Goal: Task Accomplishment & Management: Use online tool/utility

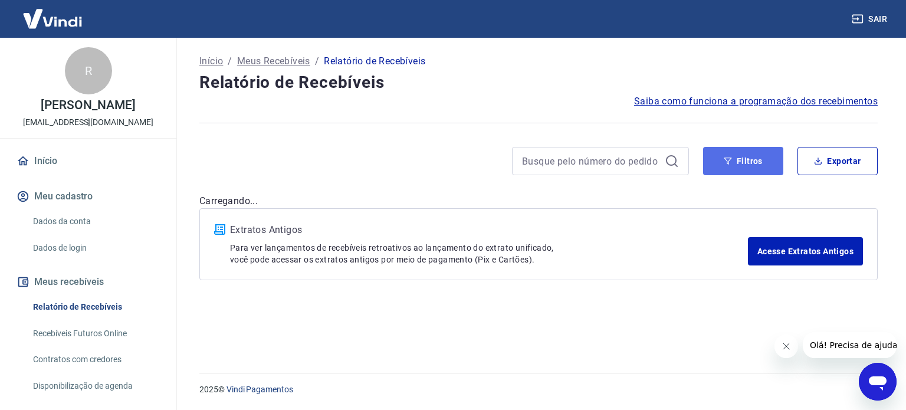
click at [716, 169] on button "Filtros" at bounding box center [743, 161] width 80 height 28
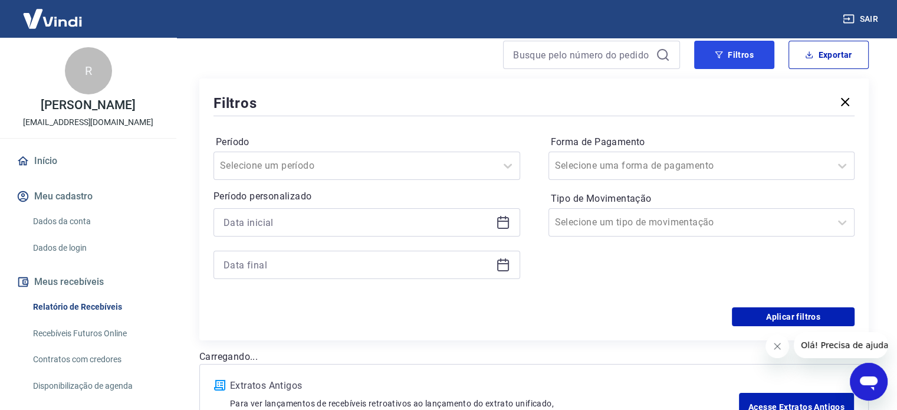
scroll to position [118, 0]
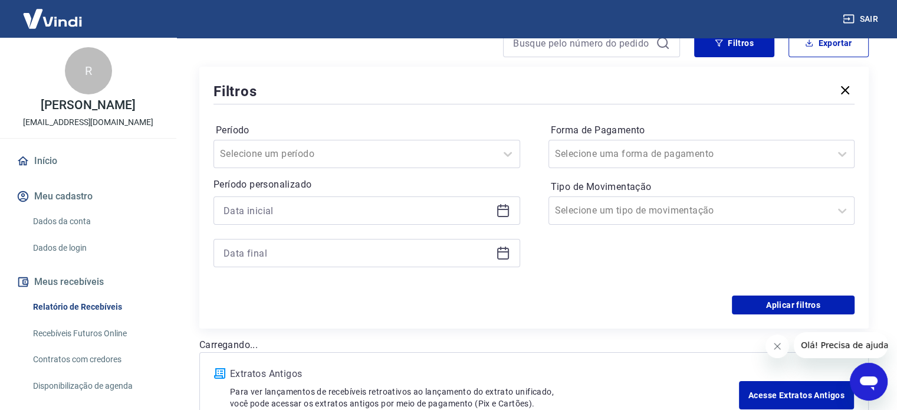
drag, startPoint x: 780, startPoint y: 342, endPoint x: 1446, endPoint y: 661, distance: 738.8
click at [780, 342] on icon "Fechar mensagem da empresa" at bounding box center [776, 345] width 9 height 9
click at [243, 219] on div at bounding box center [366, 210] width 307 height 28
click at [244, 214] on input at bounding box center [357, 211] width 268 height 18
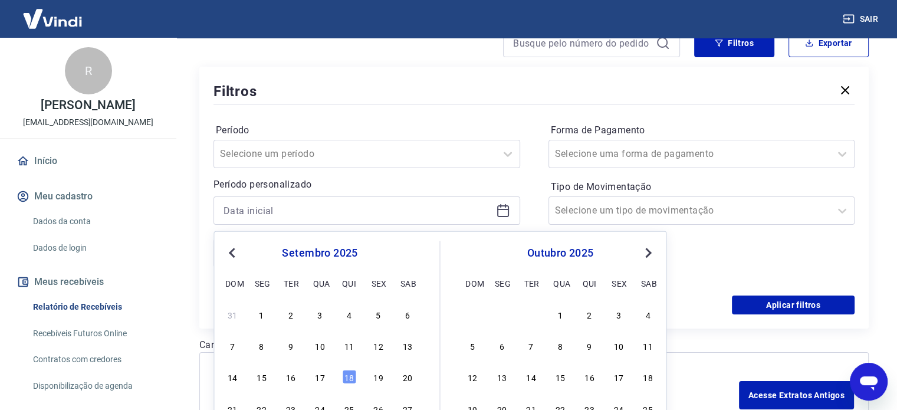
drag, startPoint x: 320, startPoint y: 374, endPoint x: 315, endPoint y: 370, distance: 6.7
click at [319, 377] on div "17" at bounding box center [319, 377] width 14 height 14
type input "[DATE]"
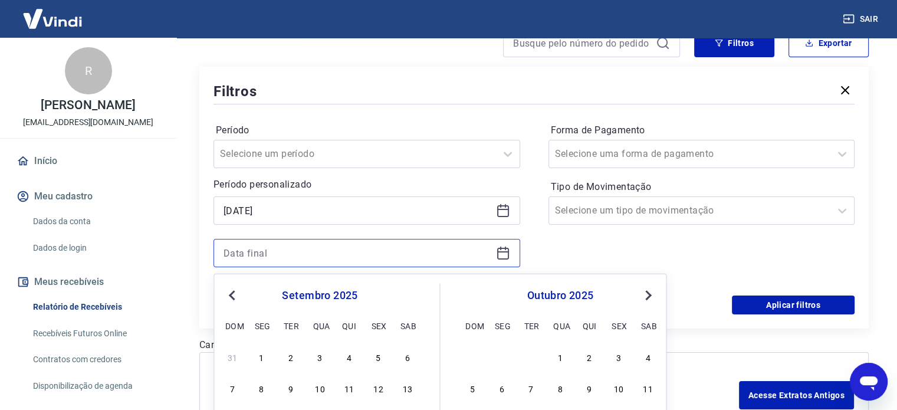
click at [243, 251] on input at bounding box center [357, 253] width 268 height 18
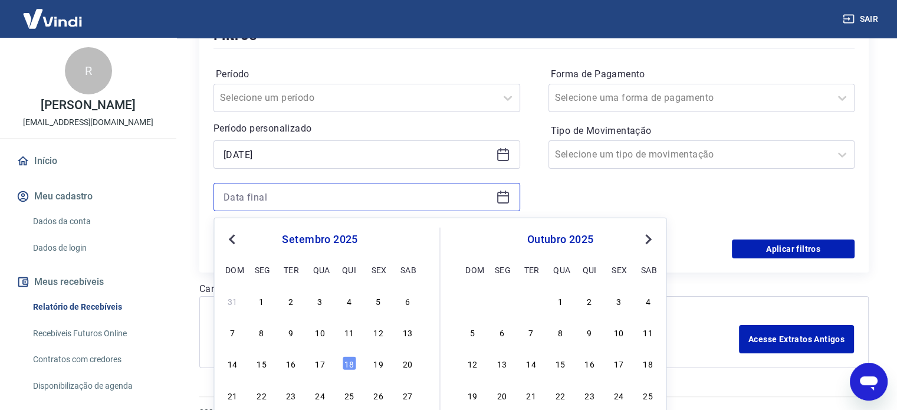
scroll to position [177, 0]
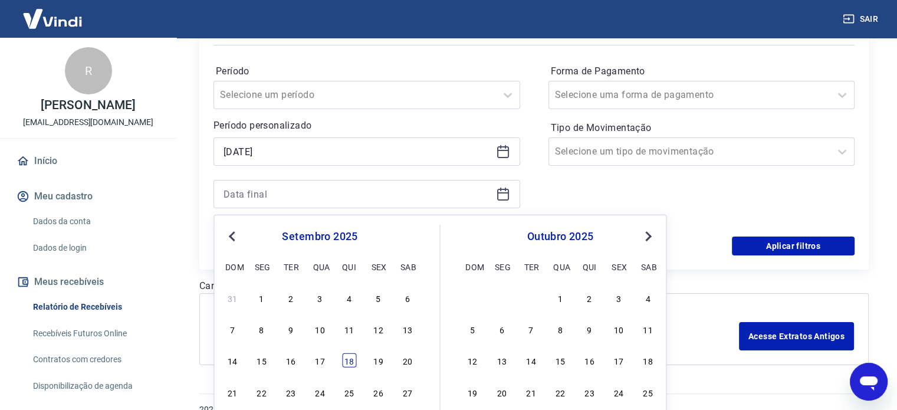
click at [350, 361] on div "18" at bounding box center [349, 360] width 14 height 14
type input "[DATE]"
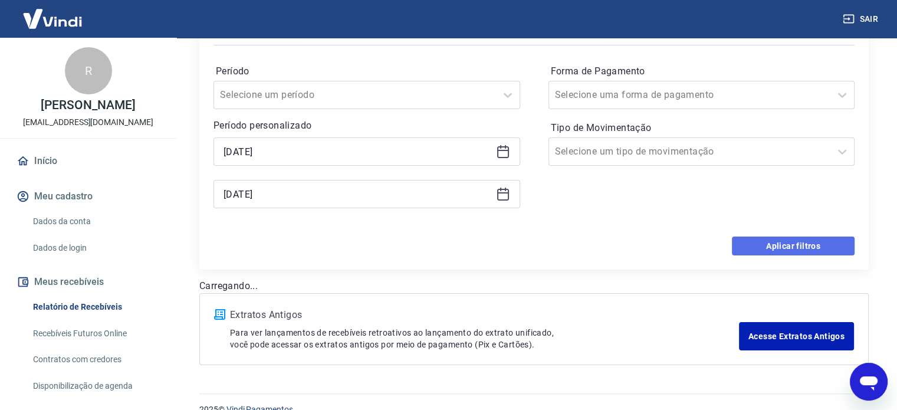
click at [785, 241] on button "Aplicar filtros" at bounding box center [793, 245] width 123 height 19
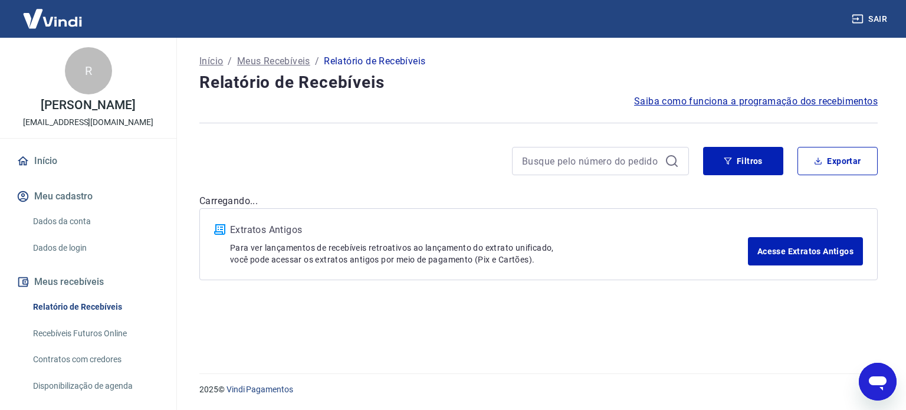
click at [223, 390] on p "2025 © Vindi Pagamentos" at bounding box center [538, 389] width 678 height 12
click at [298, 343] on div "Início / Meus Recebíveis / Relatório de Recebíveis Relatório de Recebíveis Saib…" at bounding box center [538, 198] width 706 height 321
click at [451, 360] on div "2025 © Vindi Pagamentos" at bounding box center [538, 384] width 706 height 51
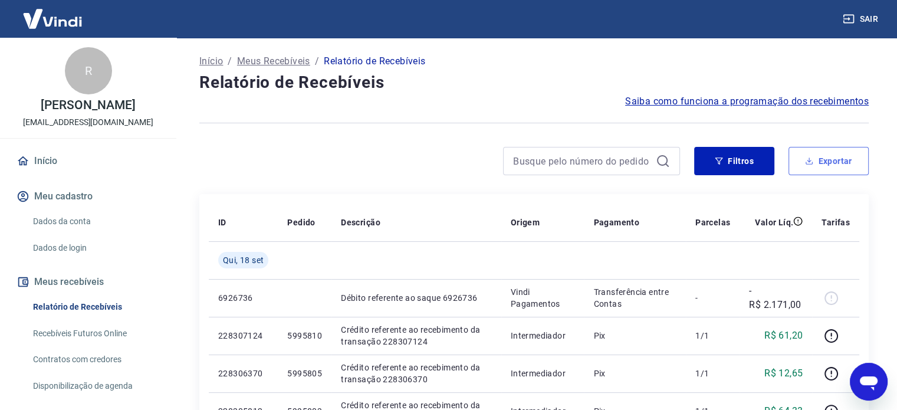
click at [828, 157] on button "Exportar" at bounding box center [828, 161] width 80 height 28
type input "[DATE]"
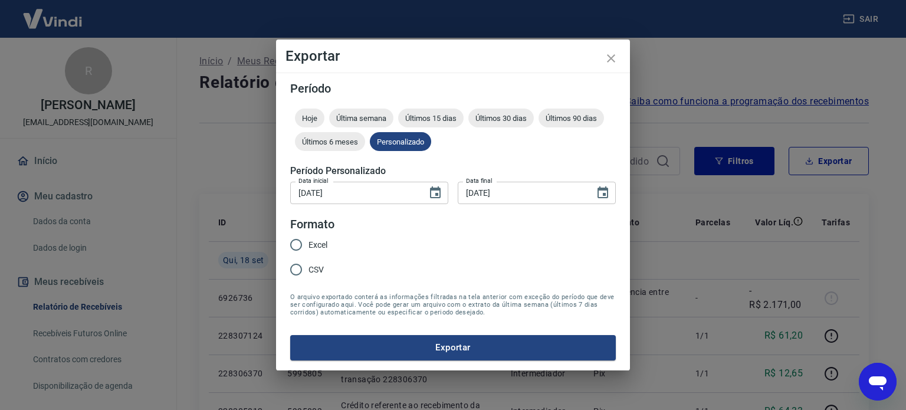
click at [294, 242] on input "Excel" at bounding box center [296, 244] width 25 height 25
radio input "true"
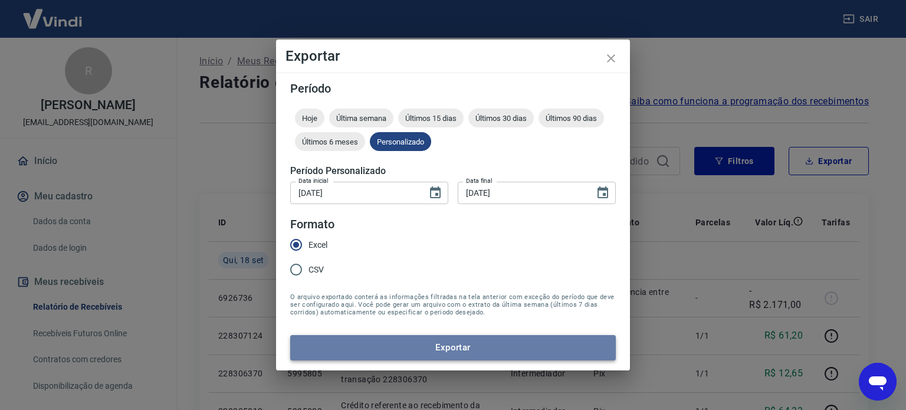
click at [411, 357] on button "Exportar" at bounding box center [452, 347] width 325 height 25
